Goal: Task Accomplishment & Management: Manage account settings

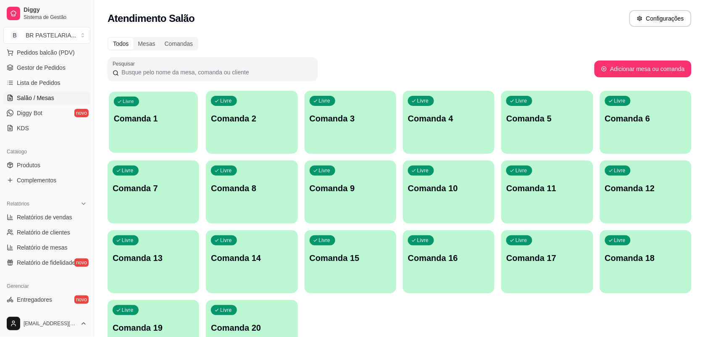
click at [150, 135] on div "Livre Comanda 1" at bounding box center [153, 117] width 89 height 51
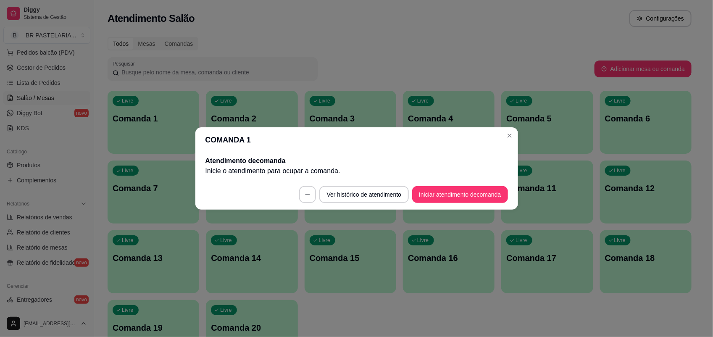
click at [505, 129] on div "COMANDA 1 Atendimento de comanda [PERSON_NAME] o atendimento para ocupar a coma…" at bounding box center [356, 168] width 713 height 337
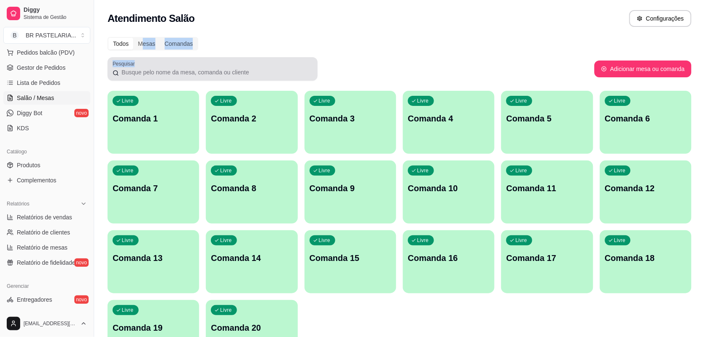
drag, startPoint x: 143, startPoint y: 49, endPoint x: 148, endPoint y: 71, distance: 22.3
click at [148, 71] on div "Todos Mesas Comandas Pesquisar Adicionar mesa ou comanda Livre Comanda 1 Livre …" at bounding box center [399, 202] width 611 height 341
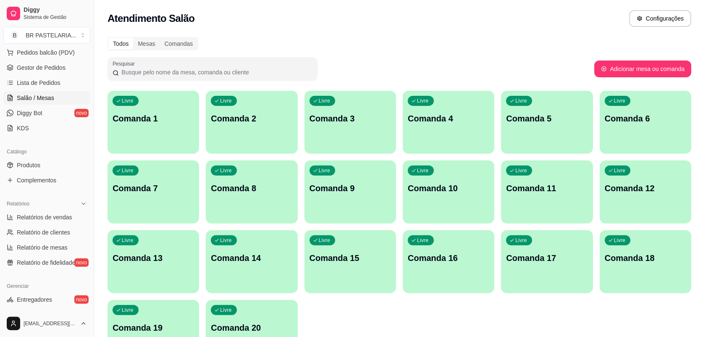
click at [148, 71] on input "Pesquisar" at bounding box center [216, 72] width 194 height 8
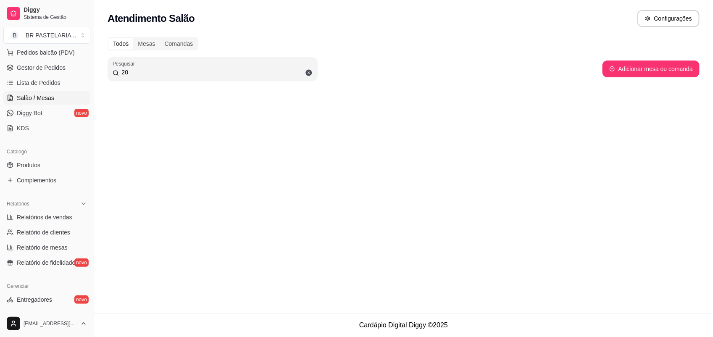
type input "2"
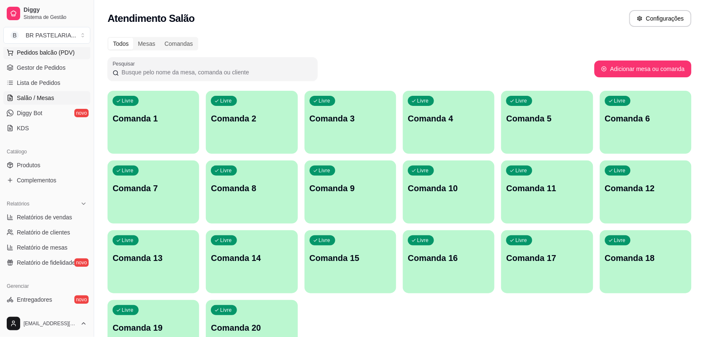
click at [30, 52] on span "Pedidos balcão (PDV)" at bounding box center [46, 52] width 58 height 8
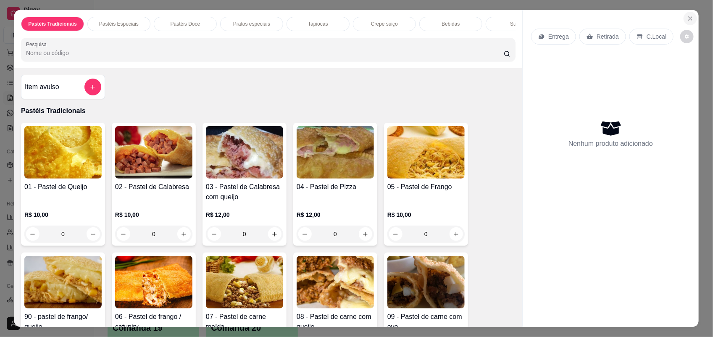
click at [687, 17] on icon "Close" at bounding box center [690, 18] width 7 height 7
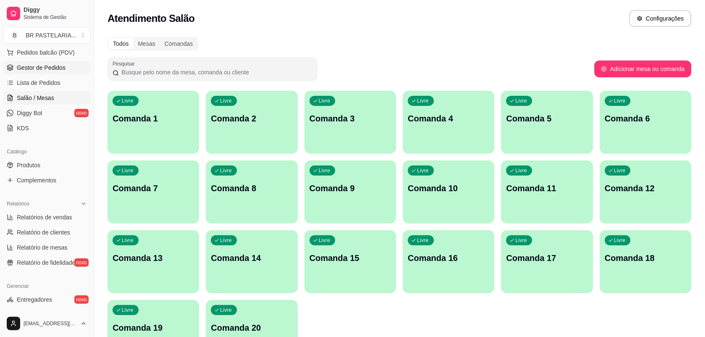
click at [55, 62] on link "Gestor de Pedidos" at bounding box center [46, 67] width 87 height 13
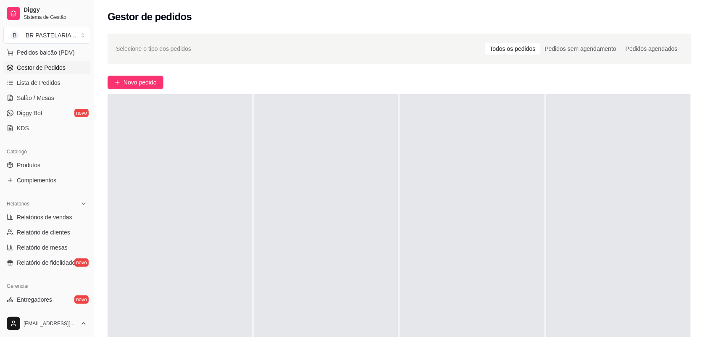
click at [21, 71] on span "Gestor de Pedidos" at bounding box center [41, 67] width 49 height 8
click at [24, 80] on span "Lista de Pedidos" at bounding box center [39, 83] width 44 height 8
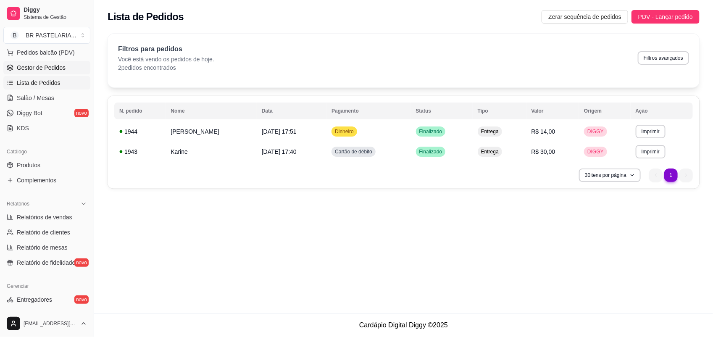
click at [22, 66] on span "Gestor de Pedidos" at bounding box center [41, 67] width 49 height 8
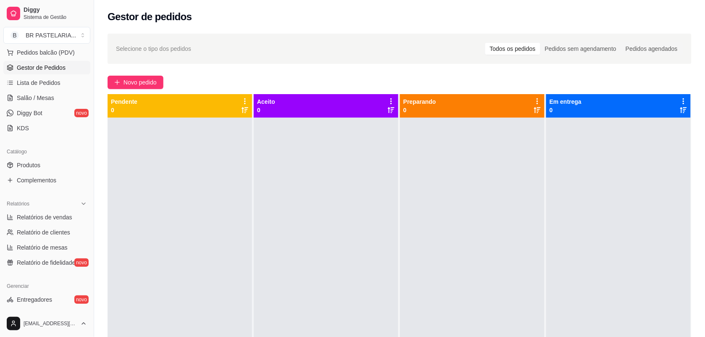
click at [269, 45] on div "Selecione o tipo dos pedidos Todos os pedidos Pedidos sem agendamento Pedidos a…" at bounding box center [399, 48] width 567 height 13
click at [32, 92] on link "Salão / Mesas" at bounding box center [46, 97] width 87 height 13
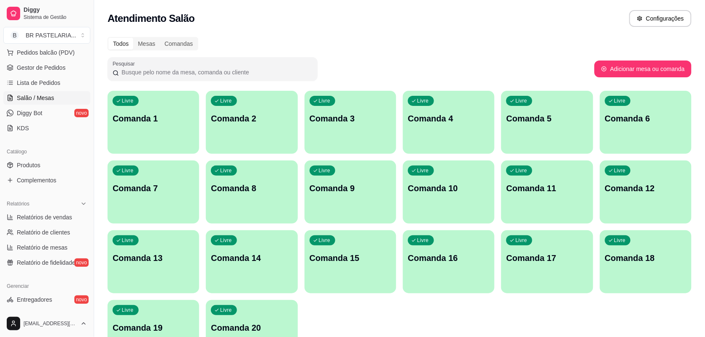
click at [160, 76] on input "Pesquisar" at bounding box center [216, 72] width 194 height 8
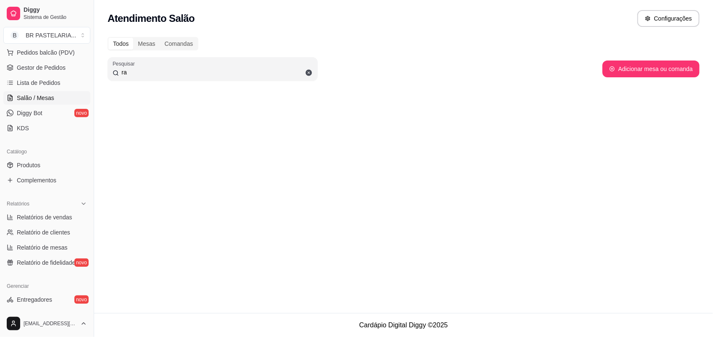
type input "r"
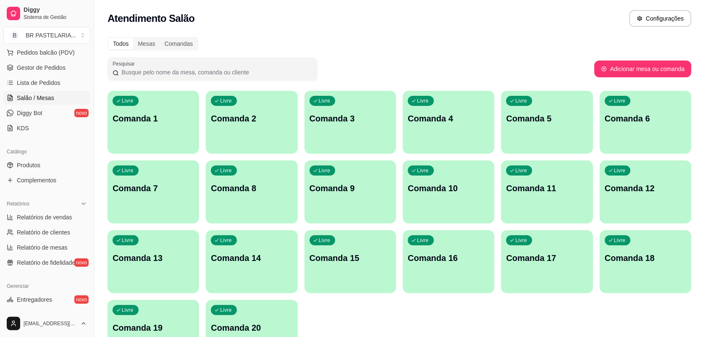
click at [514, 55] on div "Todos Mesas Comandas Pesquisar Adicionar mesa ou comanda Livre Comanda 1 Livre …" at bounding box center [399, 202] width 611 height 341
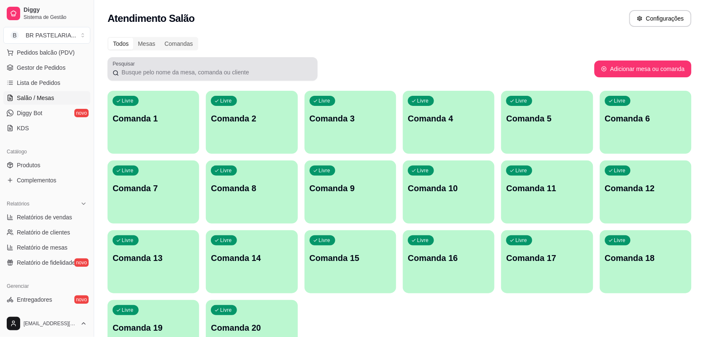
click at [240, 59] on div "Pesquisar" at bounding box center [213, 69] width 210 height 24
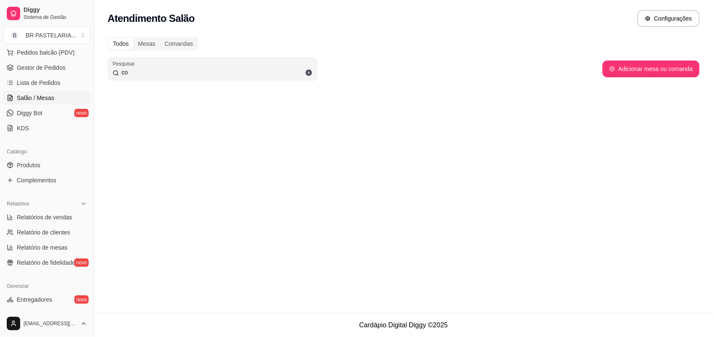
type input "c"
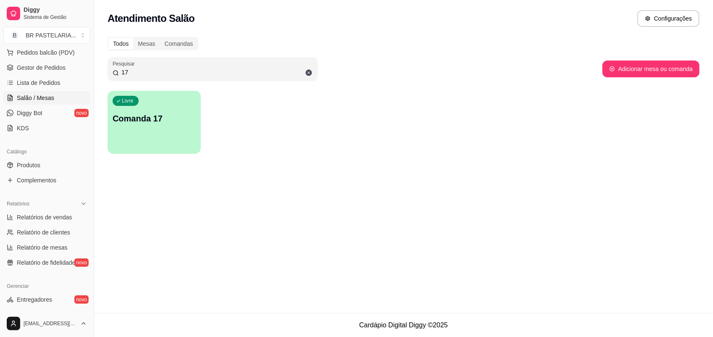
type input "1"
type input "2"
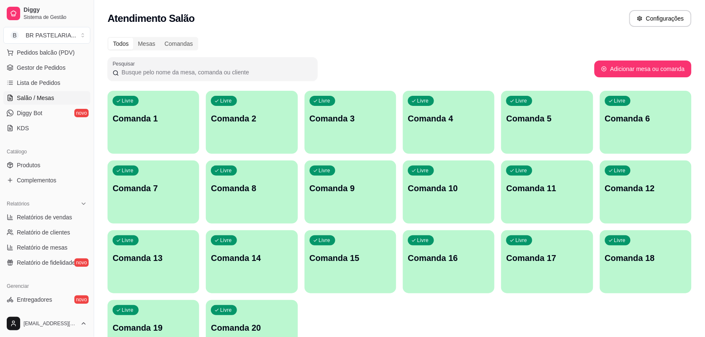
type input "1"
type input "5"
type input "2"
type input "3"
type input "4"
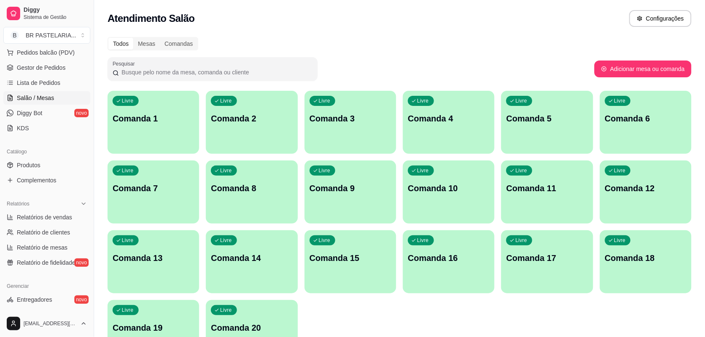
type input "6"
type input "7"
type input "8"
type input "9"
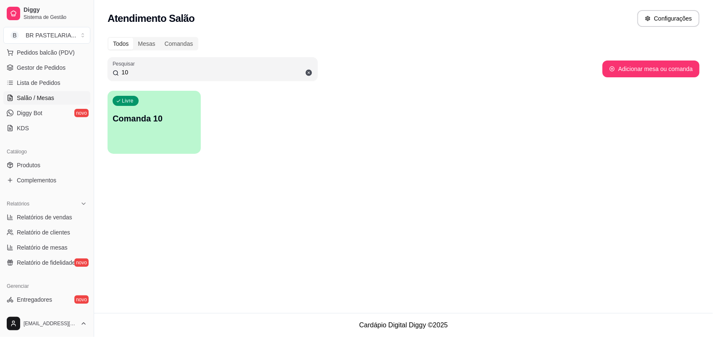
type input "1"
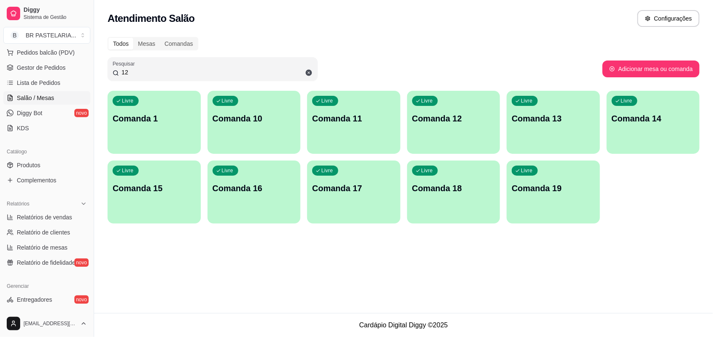
type input "1"
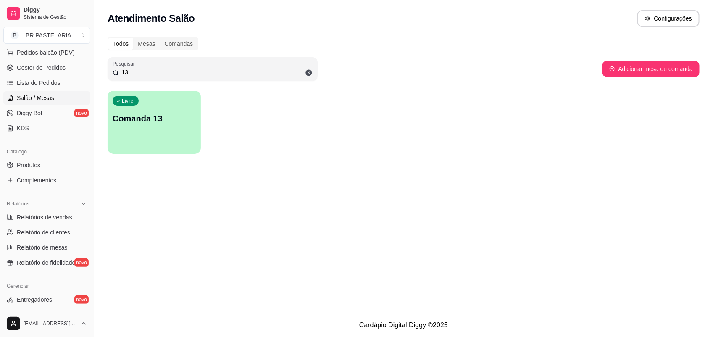
type input "1"
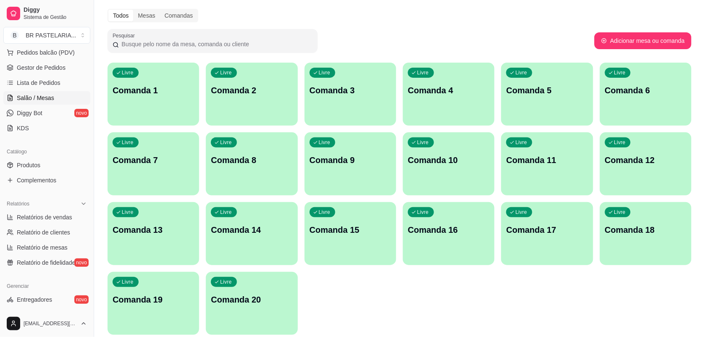
scroll to position [27, 0]
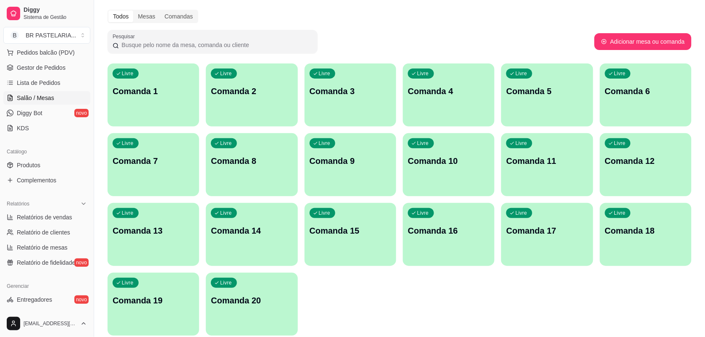
click at [160, 47] on input "Pesquisar" at bounding box center [216, 45] width 194 height 8
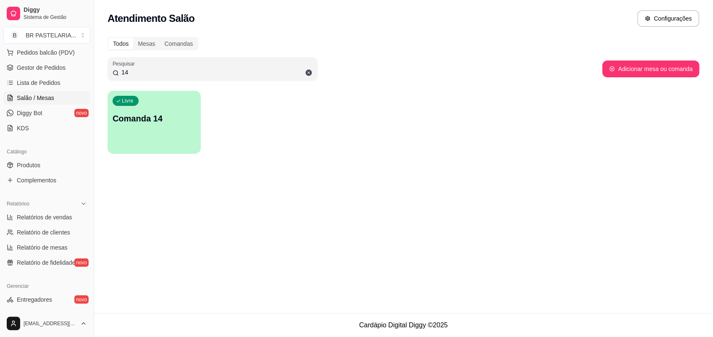
type input "1"
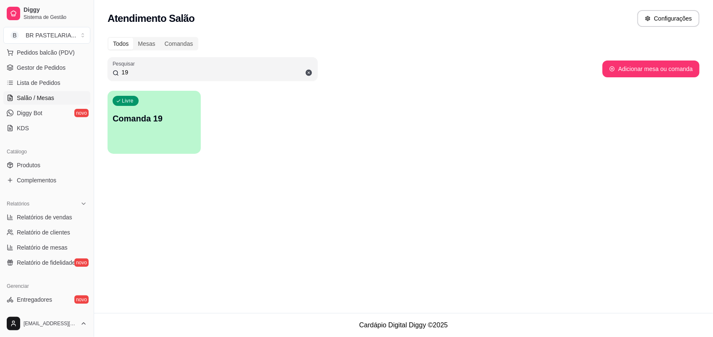
type input "1"
type input "2"
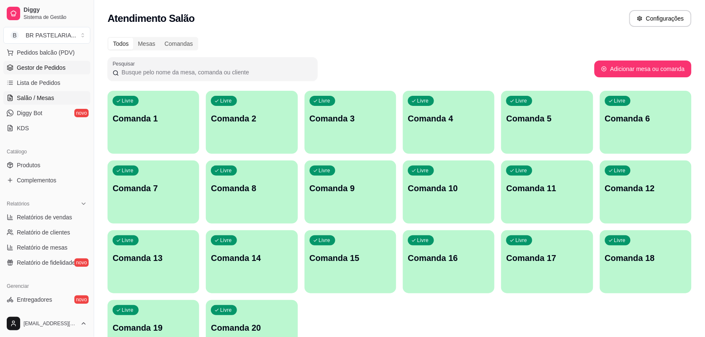
click at [58, 63] on link "Gestor de Pedidos" at bounding box center [46, 67] width 87 height 13
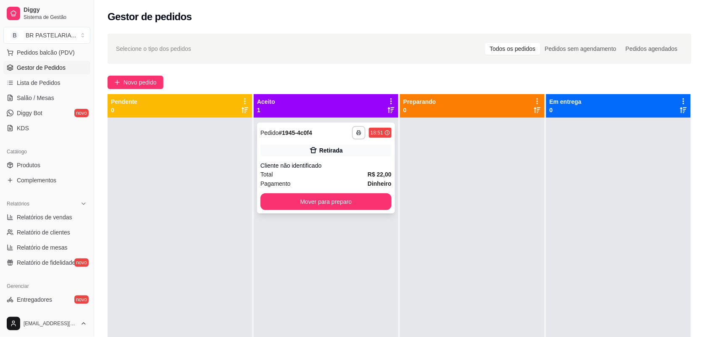
click at [283, 164] on div "Cliente não identificado" at bounding box center [326, 165] width 131 height 8
click at [463, 32] on div "**********" at bounding box center [399, 235] width 611 height 413
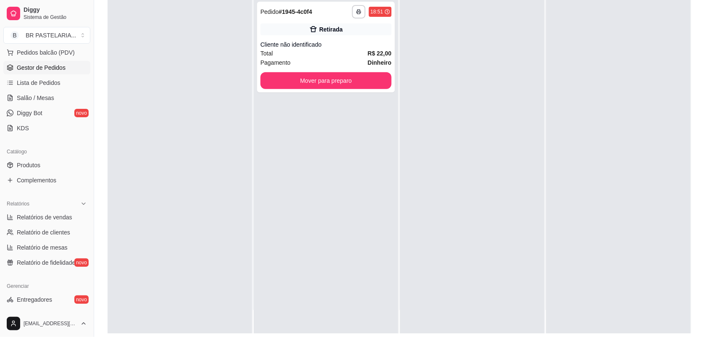
scroll to position [128, 0]
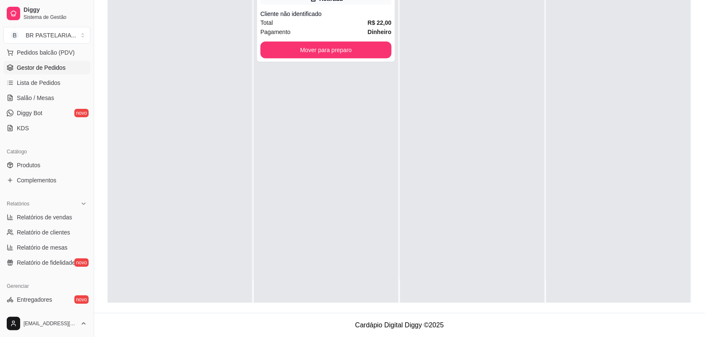
drag, startPoint x: 429, startPoint y: 98, endPoint x: 345, endPoint y: 364, distance: 279.5
click at [345, 209] on html "**********" at bounding box center [352, 40] width 705 height 337
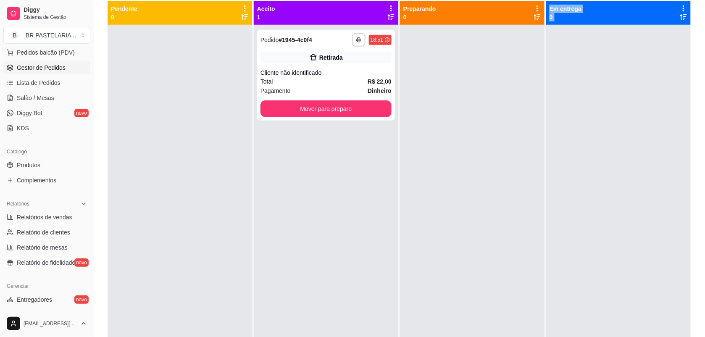
scroll to position [97, 0]
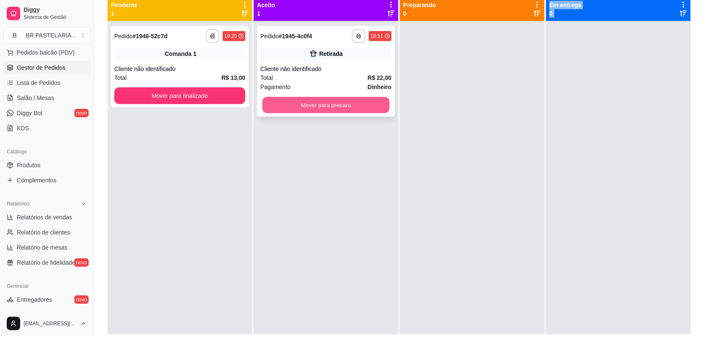
click at [347, 102] on button "Mover para preparo" at bounding box center [326, 105] width 127 height 16
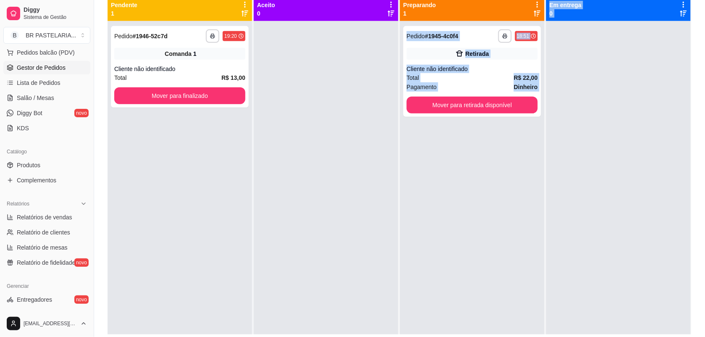
click at [469, 186] on div "**********" at bounding box center [472, 189] width 145 height 337
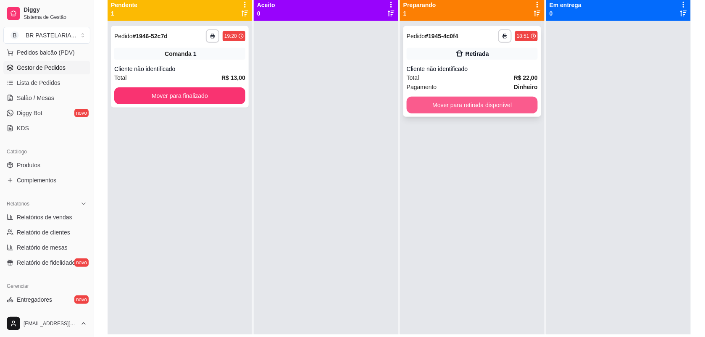
click at [450, 105] on button "Mover para retirada disponível" at bounding box center [472, 105] width 131 height 17
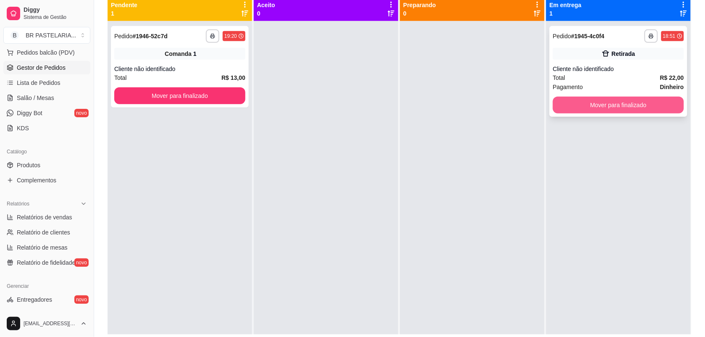
click at [643, 104] on button "Mover para finalizado" at bounding box center [618, 105] width 131 height 17
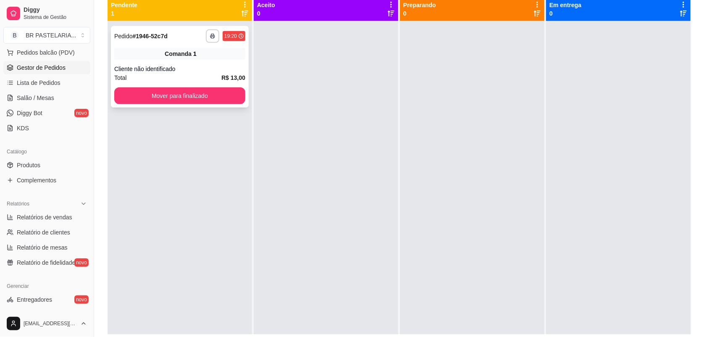
click at [172, 72] on div "Cliente não identificado" at bounding box center [179, 69] width 131 height 8
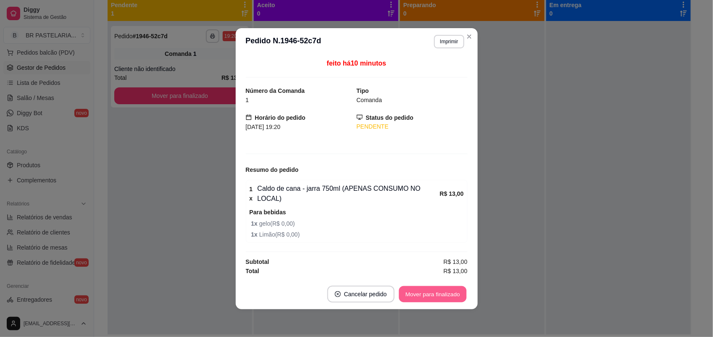
click at [448, 287] on button "Mover para finalizado" at bounding box center [433, 294] width 68 height 16
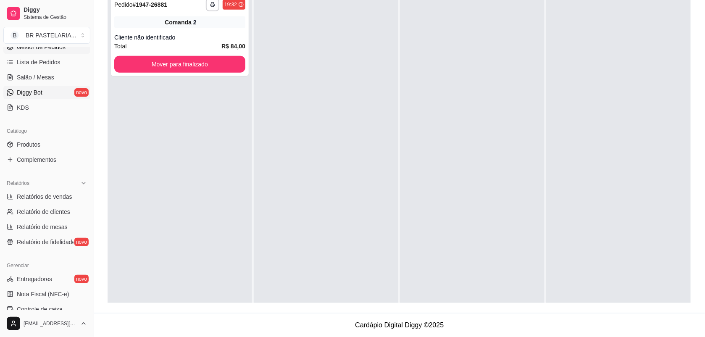
scroll to position [110, 0]
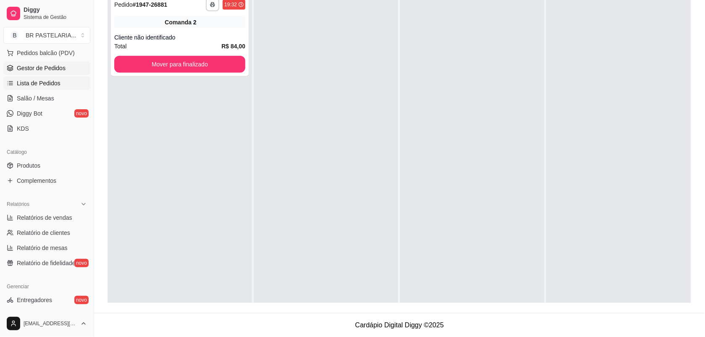
click at [28, 87] on link "Lista de Pedidos" at bounding box center [46, 82] width 87 height 13
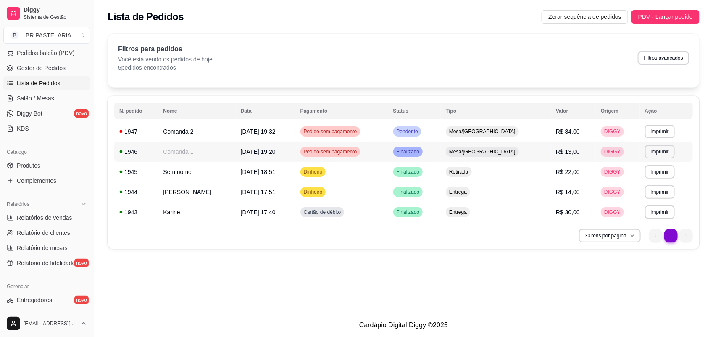
click at [340, 158] on td "Pedido sem pagamento" at bounding box center [341, 152] width 93 height 20
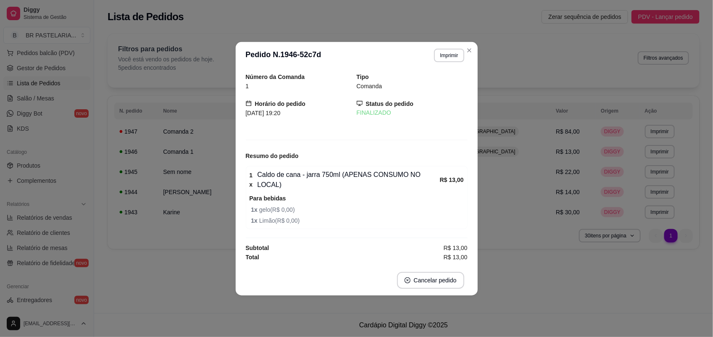
click at [345, 154] on div "Número da Comanda 1 Tipo Comanda Horário do pedido [DATE] 19:20 Status do pedid…" at bounding box center [356, 167] width 222 height 190
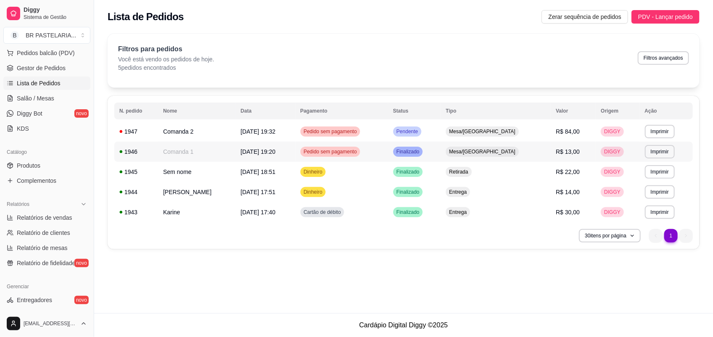
click at [295, 156] on td "[DATE] 19:20" at bounding box center [266, 152] width 60 height 20
click at [388, 153] on td "Pedido sem pagamento" at bounding box center [341, 152] width 93 height 20
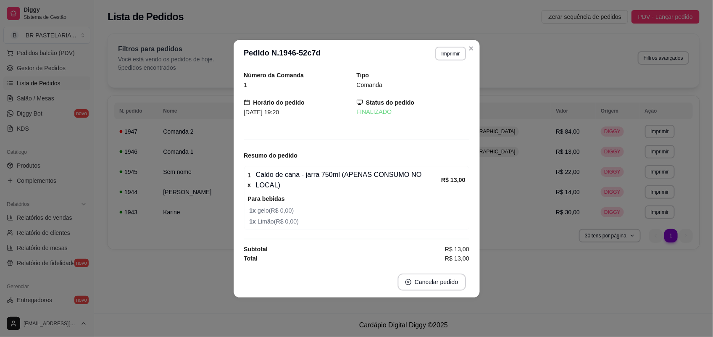
click at [413, 153] on div "Número da Comanda 1 Tipo Comanda Horário do pedido [DATE] 19:20 Status do pedid…" at bounding box center [357, 167] width 226 height 193
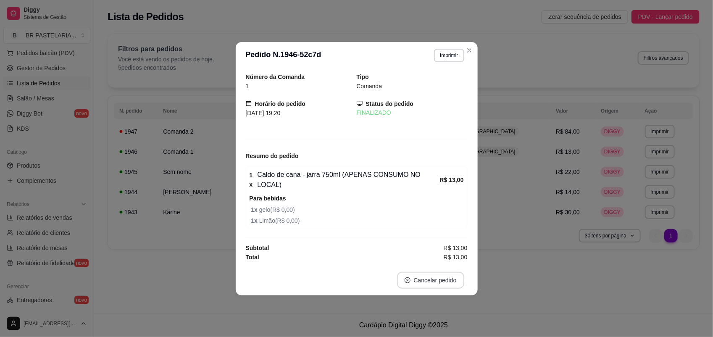
click at [438, 273] on button "Cancelar pedido" at bounding box center [430, 280] width 67 height 17
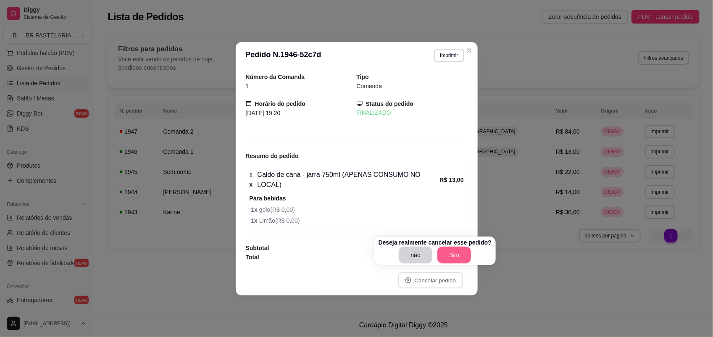
click at [451, 256] on button "Sim" at bounding box center [455, 255] width 34 height 17
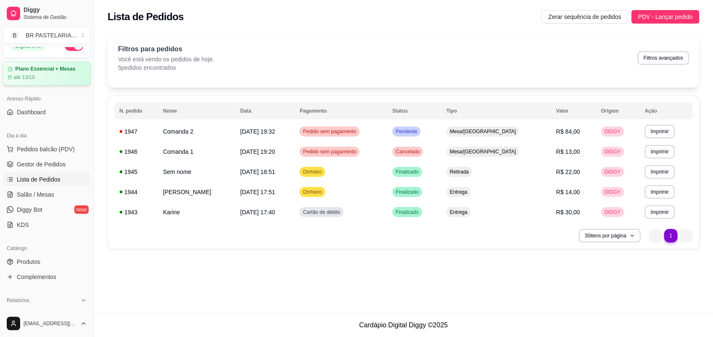
scroll to position [5, 0]
